Goal: Information Seeking & Learning: Learn about a topic

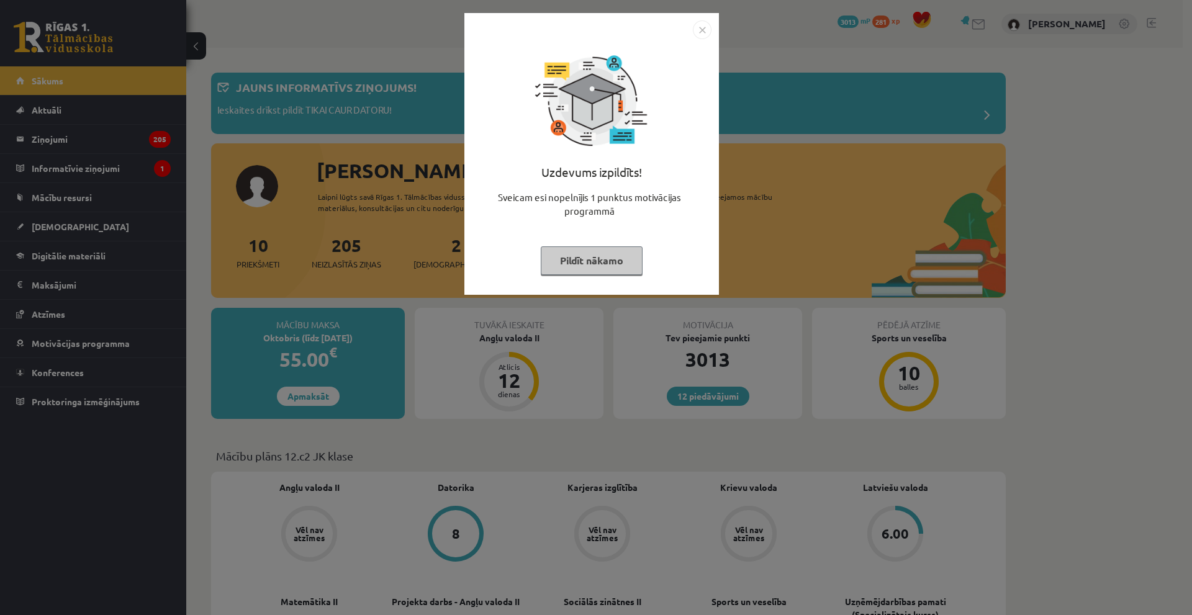
click at [707, 28] on img "Close" at bounding box center [702, 29] width 19 height 19
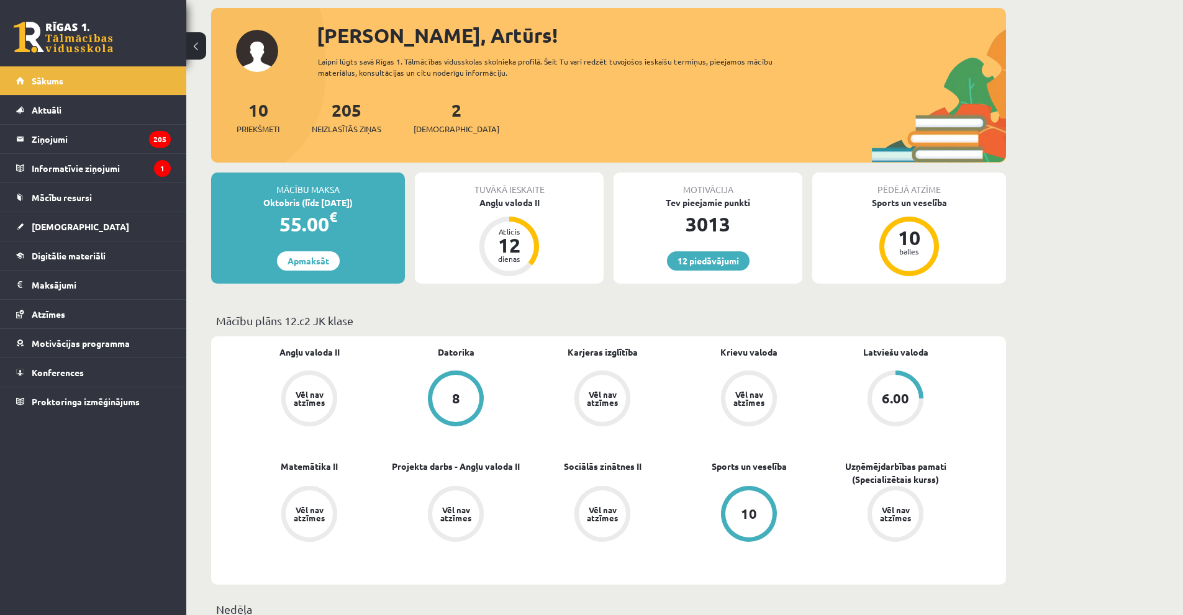
scroll to position [248, 0]
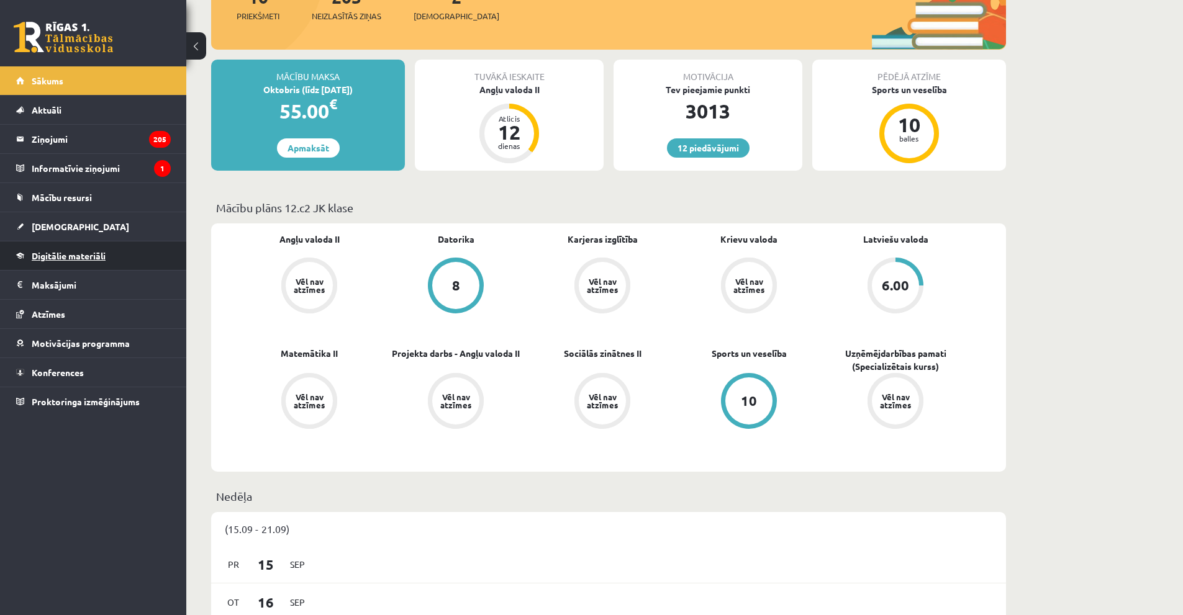
click at [66, 255] on span "Digitālie materiāli" at bounding box center [69, 255] width 74 height 11
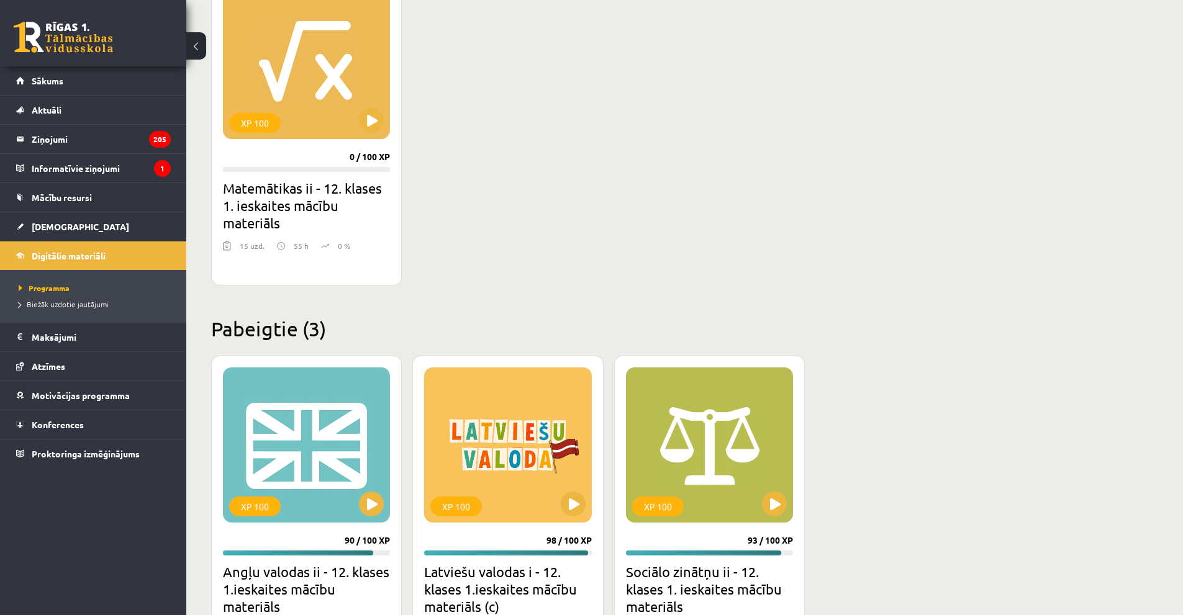
scroll to position [1242, 0]
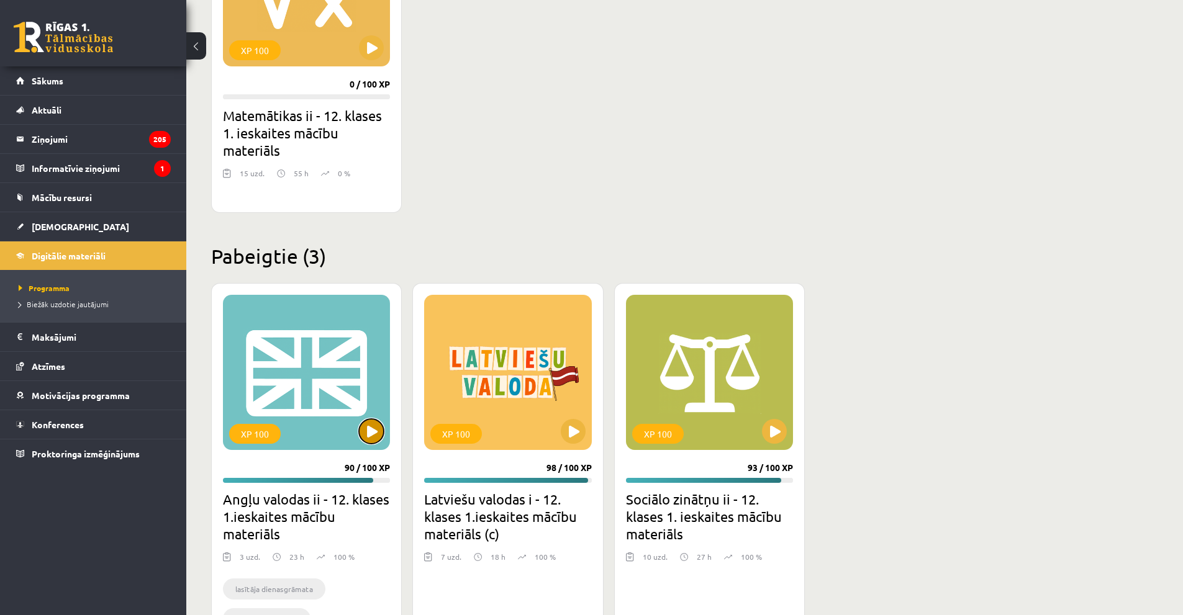
click at [376, 426] on button at bounding box center [371, 431] width 25 height 25
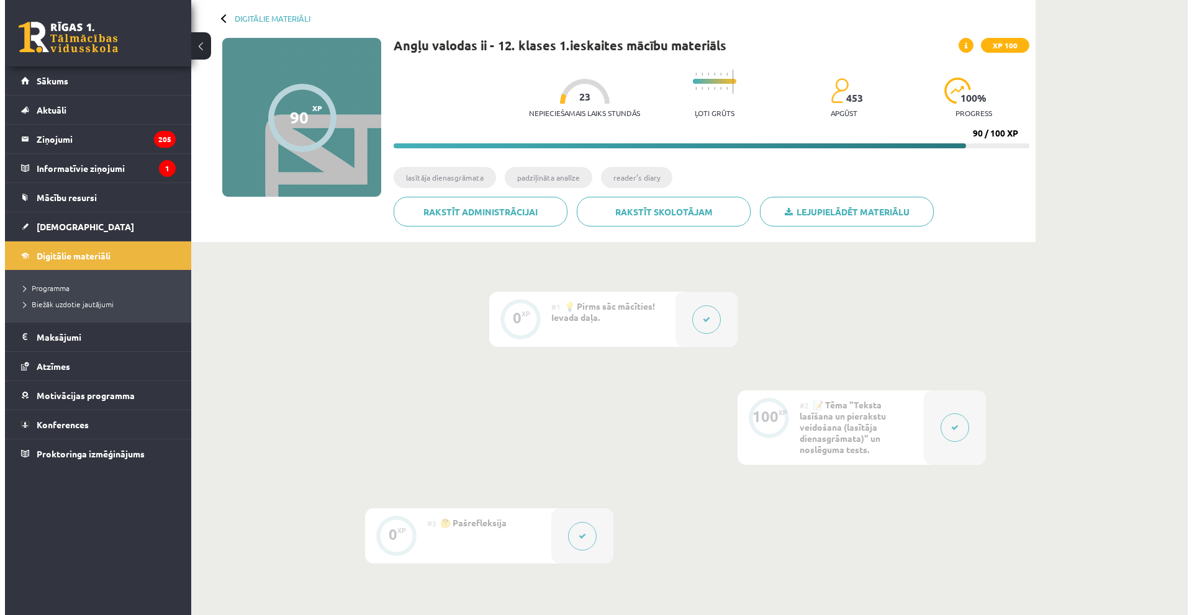
scroll to position [223, 0]
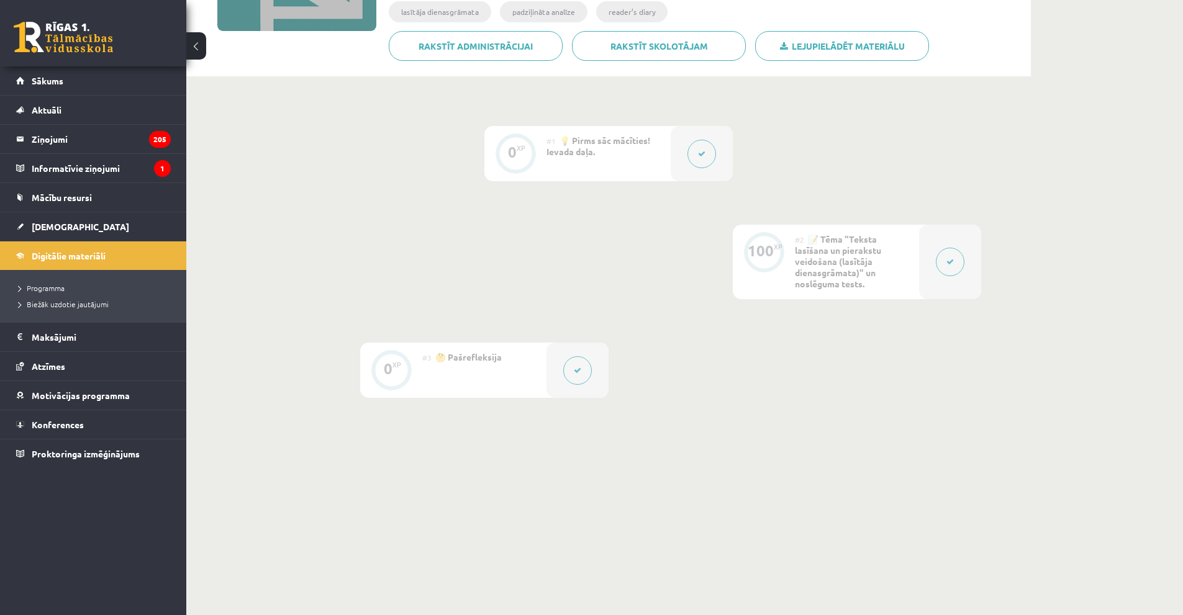
click at [947, 263] on icon at bounding box center [949, 261] width 7 height 7
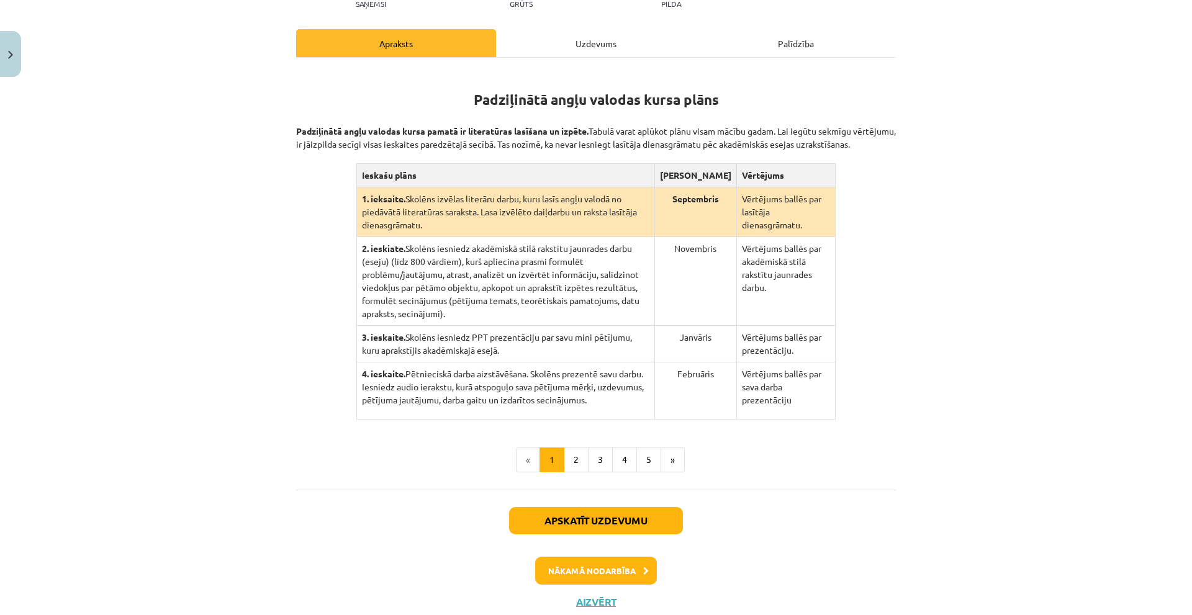
scroll to position [199, 0]
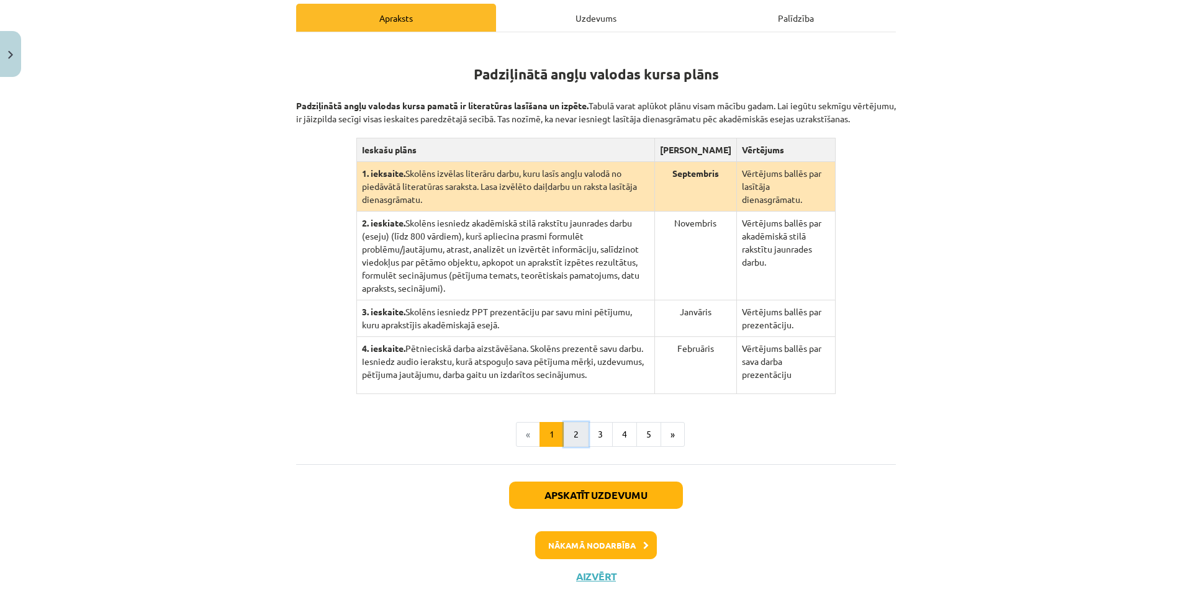
click at [577, 423] on button "2" at bounding box center [576, 434] width 25 height 25
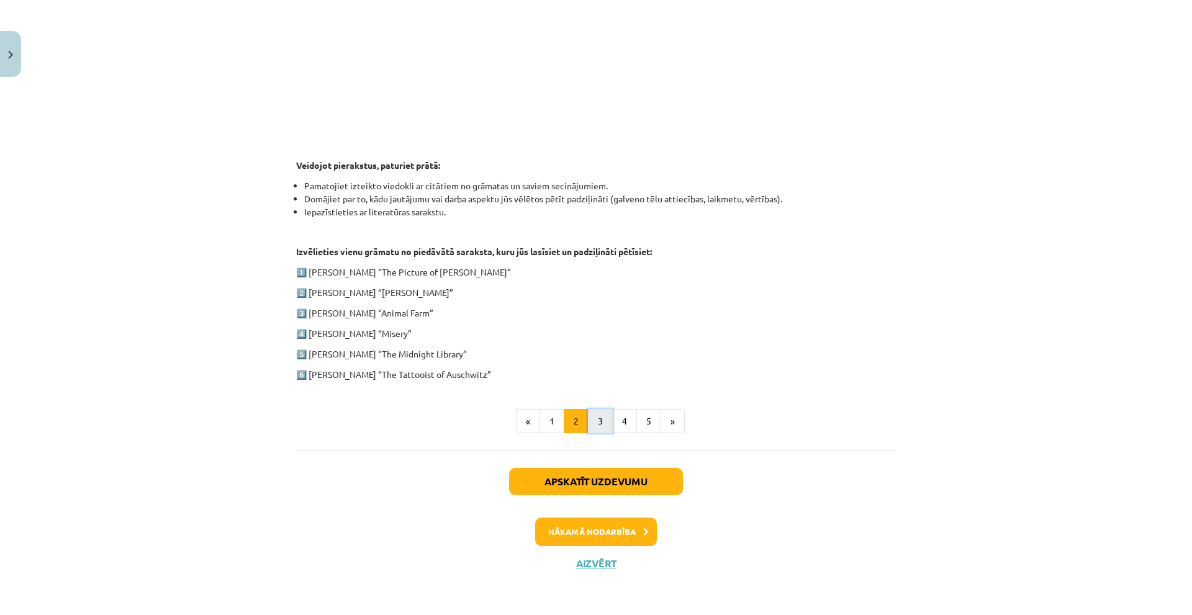
click at [588, 421] on button "3" at bounding box center [600, 421] width 25 height 25
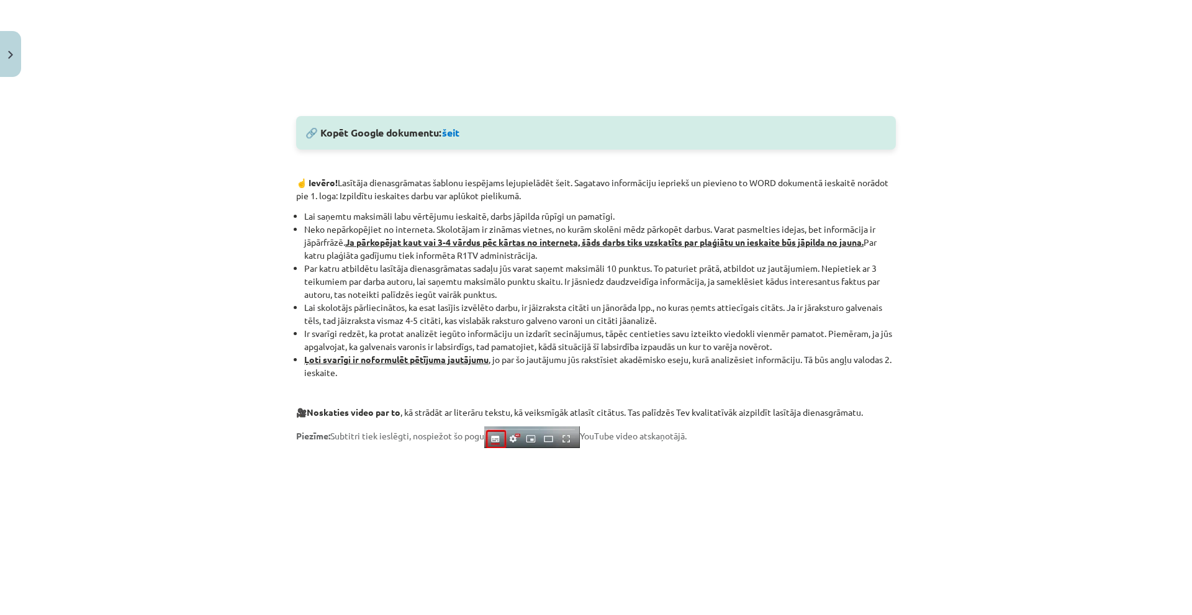
scroll to position [918, 0]
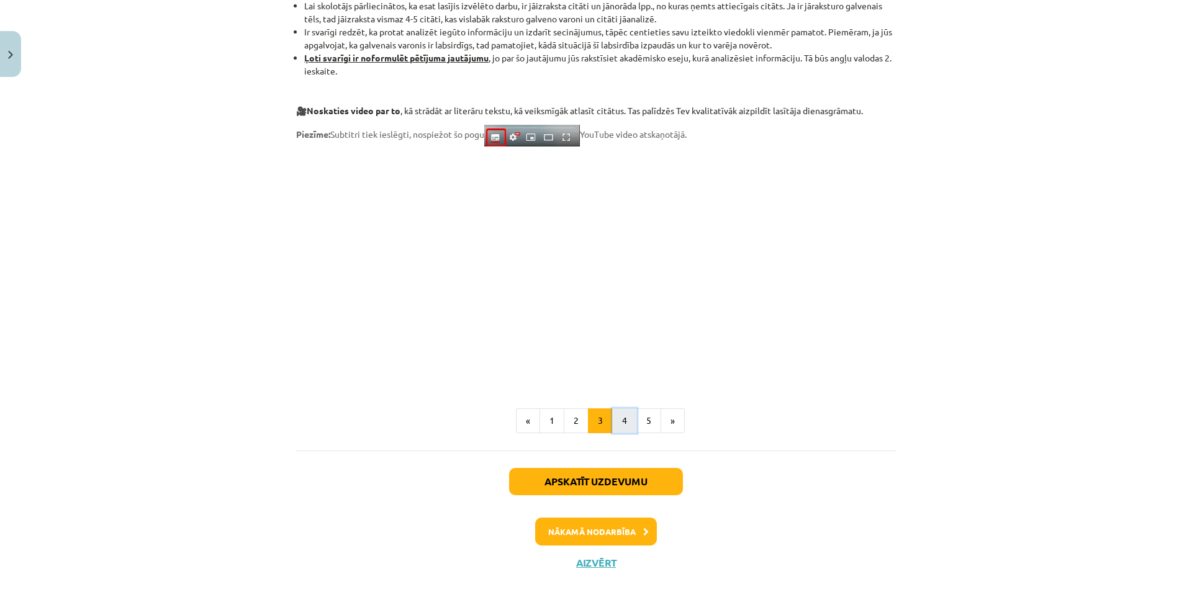
click at [626, 427] on button "4" at bounding box center [624, 421] width 25 height 25
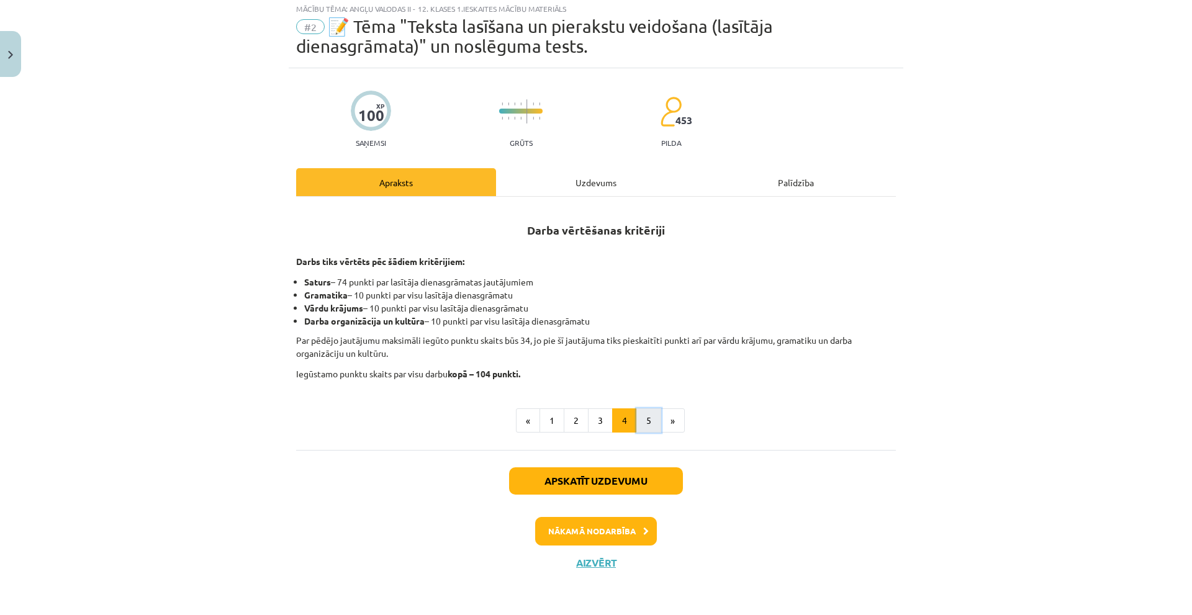
click at [649, 422] on button "5" at bounding box center [648, 421] width 25 height 25
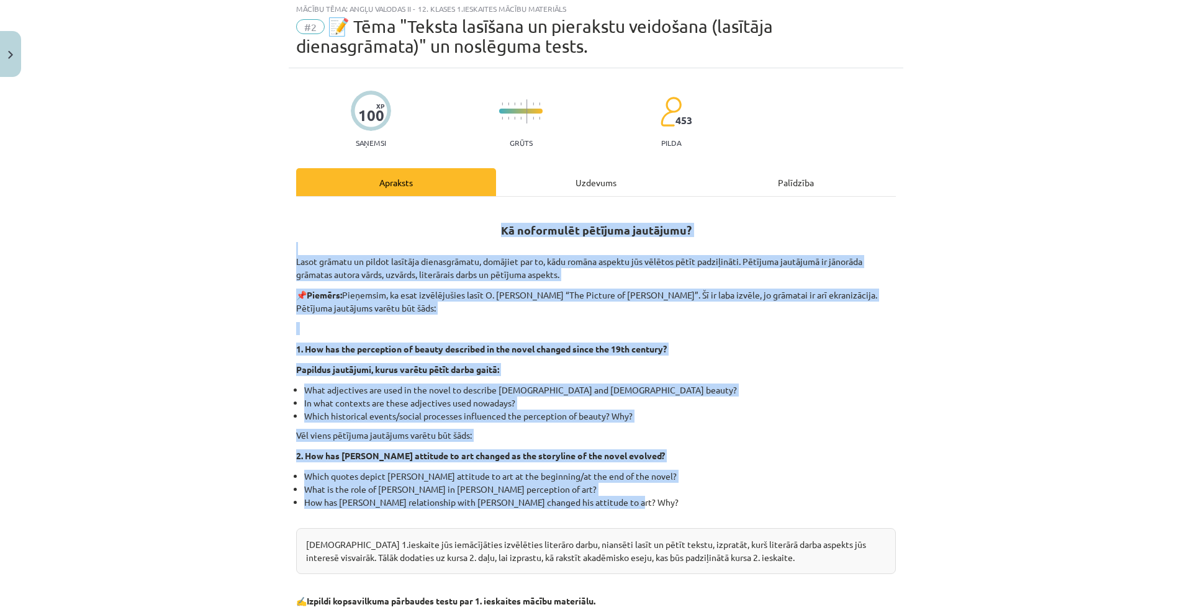
drag, startPoint x: 493, startPoint y: 229, endPoint x: 734, endPoint y: 505, distance: 367.0
click at [734, 505] on div "Kā noformulēt pētījuma jautājumu? Lasot grāmatu un pildot lasītāja dienasgrāmat…" at bounding box center [596, 408] width 600 height 400
copy div "Lo ipsumdolor sitametc adipiscin? Elits doeiusm te incidi utlabore etdoloremagn…"
click at [821, 405] on li "In what contexts are these adjectives used nowadays?" at bounding box center [600, 403] width 592 height 13
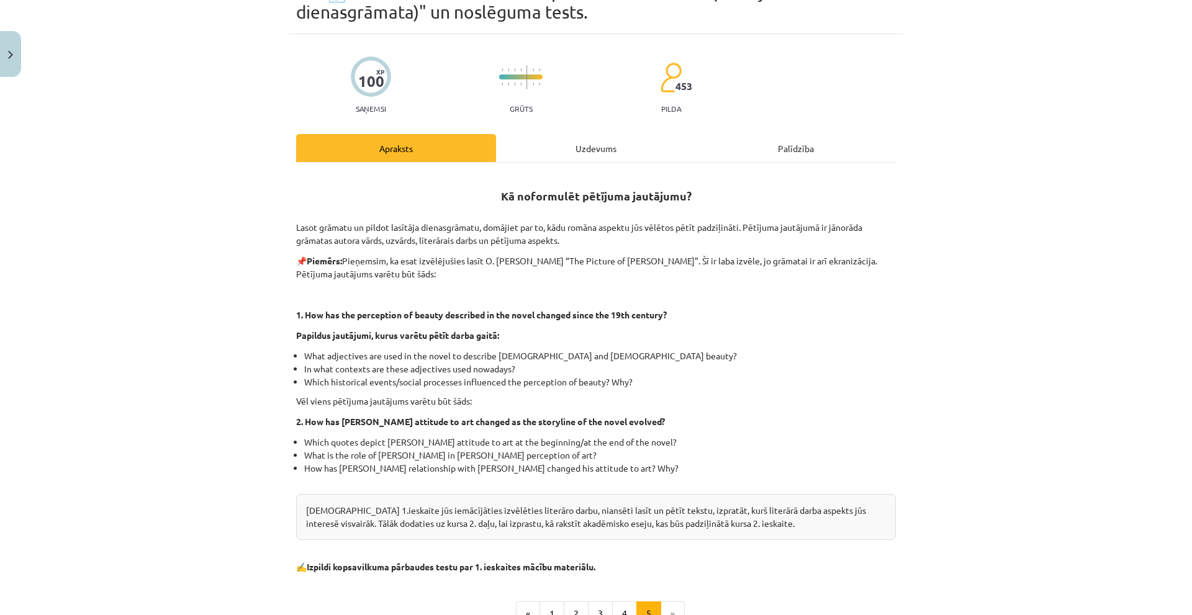
scroll to position [220, 0]
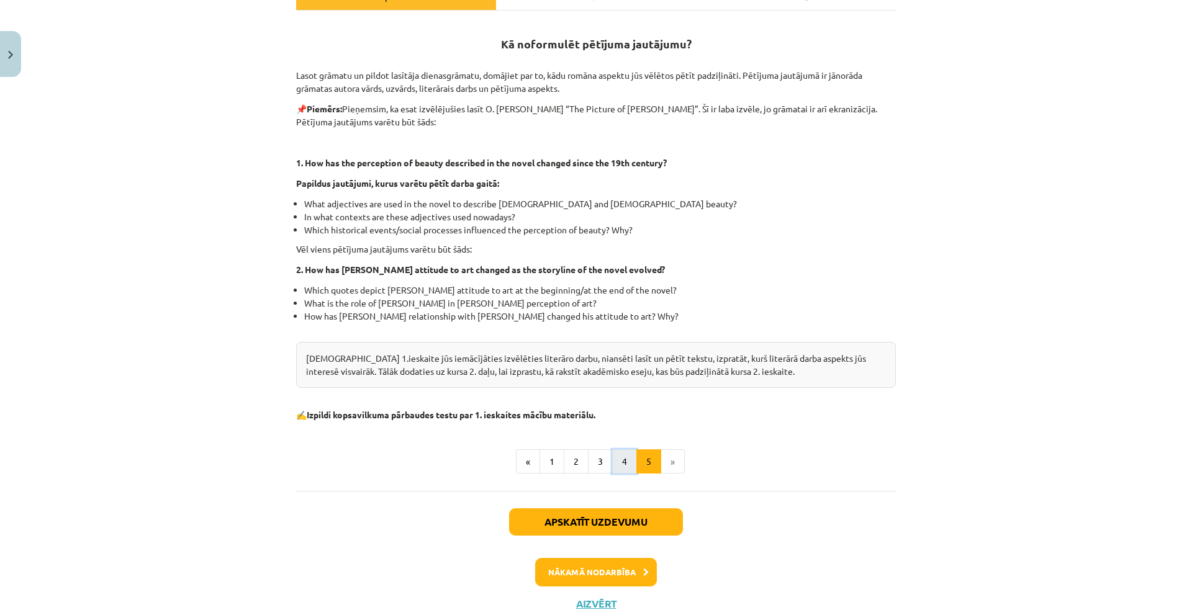
click at [621, 461] on button "4" at bounding box center [624, 461] width 25 height 25
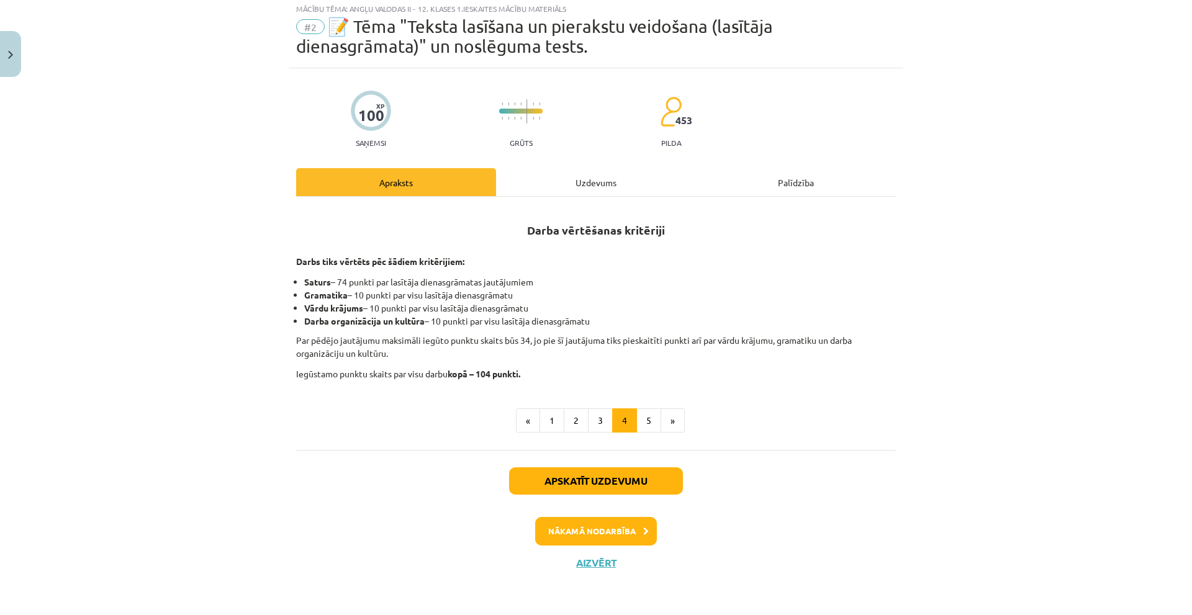
click at [597, 434] on div "Darba vērtēšanas kritēriji Darbs tiks vērtēts pēc šādiem kritērijiem: Saturs – …" at bounding box center [596, 323] width 600 height 253
click at [595, 425] on button "3" at bounding box center [600, 421] width 25 height 25
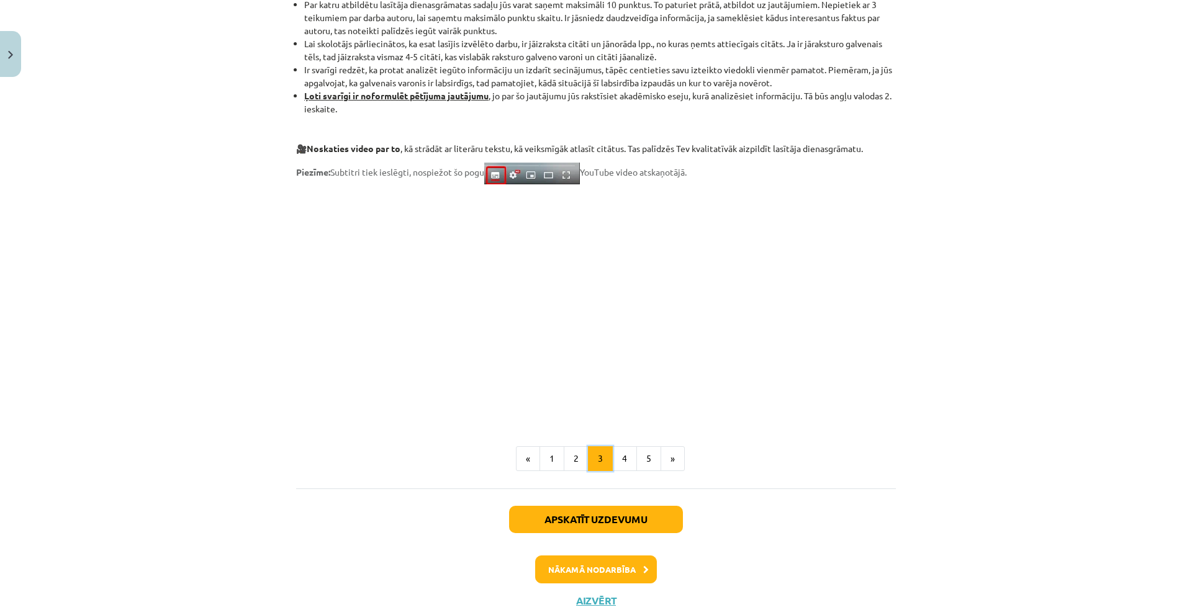
scroll to position [918, 0]
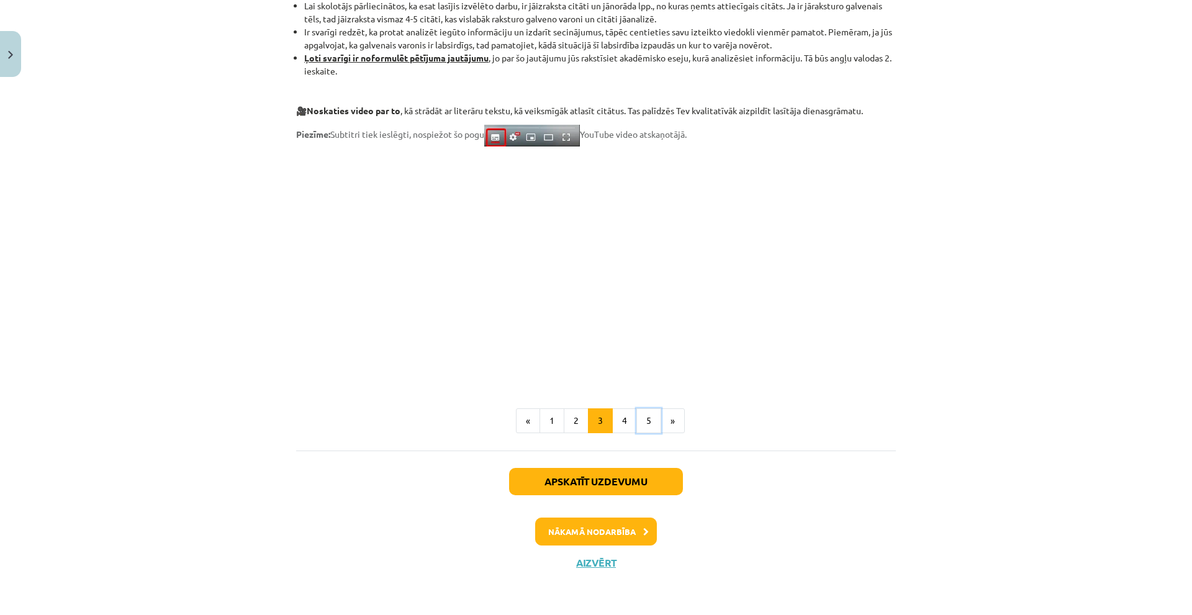
drag, startPoint x: 641, startPoint y: 425, endPoint x: 631, endPoint y: 426, distance: 10.6
click at [641, 425] on button "5" at bounding box center [648, 421] width 25 height 25
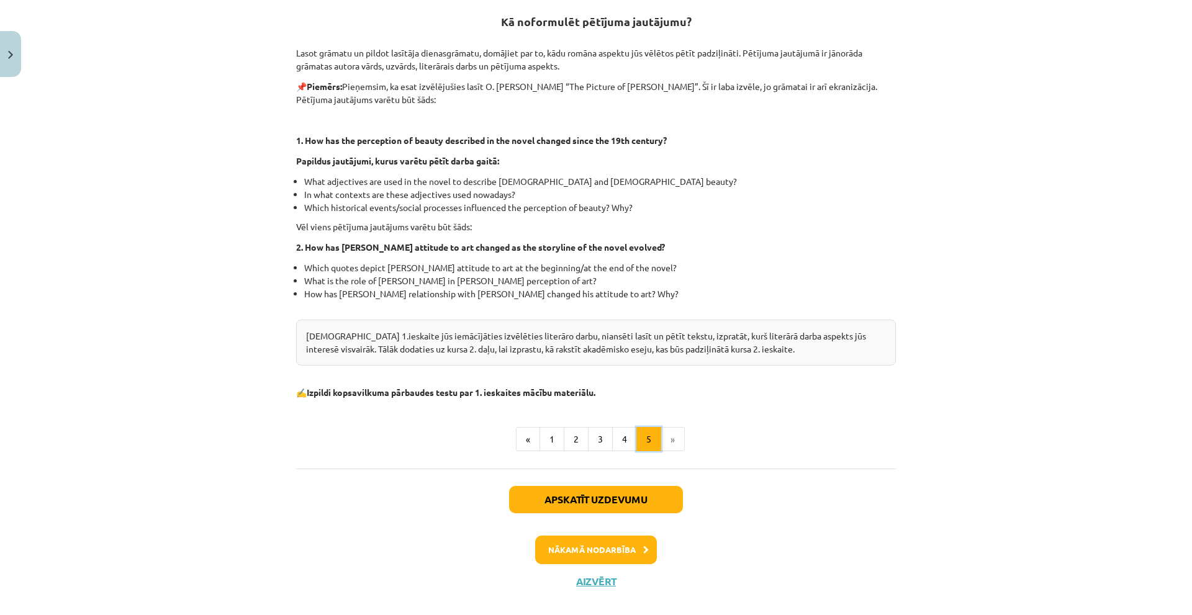
scroll to position [242, 0]
